Goal: Transaction & Acquisition: Book appointment/travel/reservation

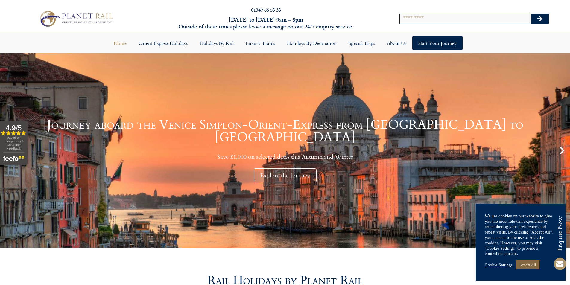
click at [528, 263] on link "Accept All" at bounding box center [528, 265] width 24 height 9
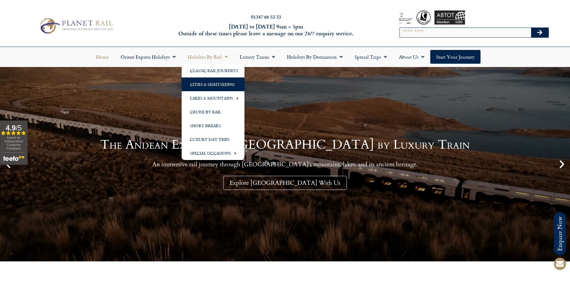
click at [213, 84] on link "Cities & Sightseeing" at bounding box center [213, 85] width 63 height 14
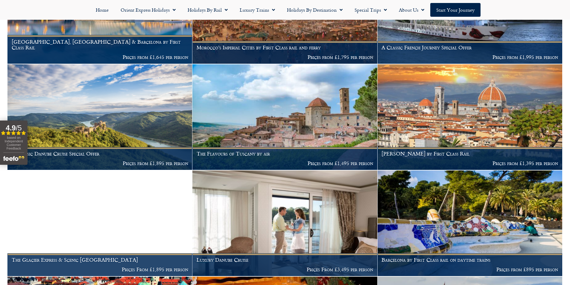
scroll to position [838, 0]
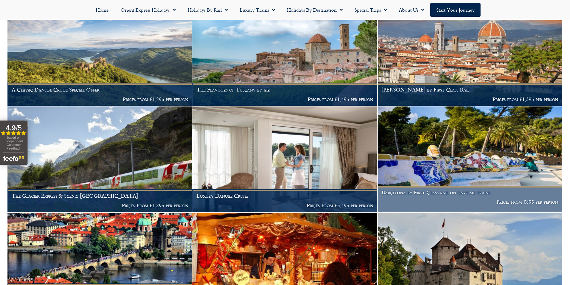
click at [469, 190] on h1 "Barcelona by First Class rail on daytime trains" at bounding box center [470, 193] width 177 height 6
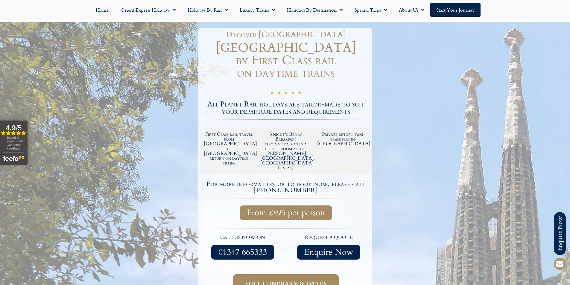
scroll to position [180, 0]
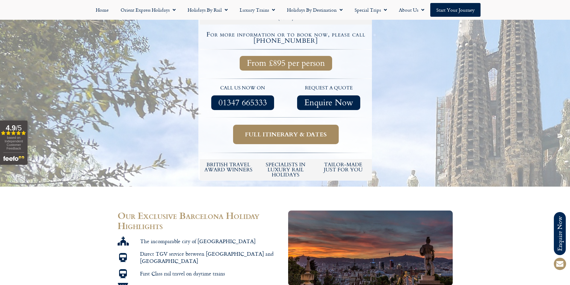
click at [308, 125] on link "Full itinerary & dates" at bounding box center [286, 134] width 106 height 19
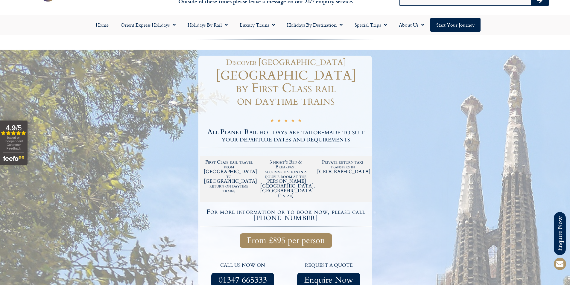
scroll to position [2, 0]
